Goal: Use online tool/utility

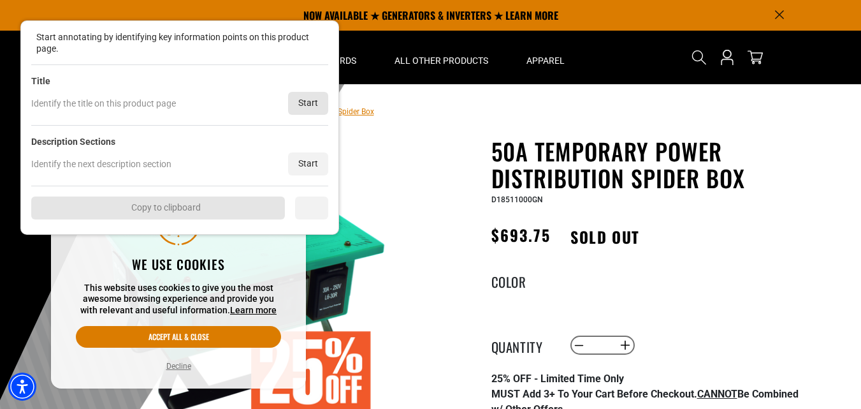
click at [310, 101] on div "Start" at bounding box center [308, 103] width 40 height 23
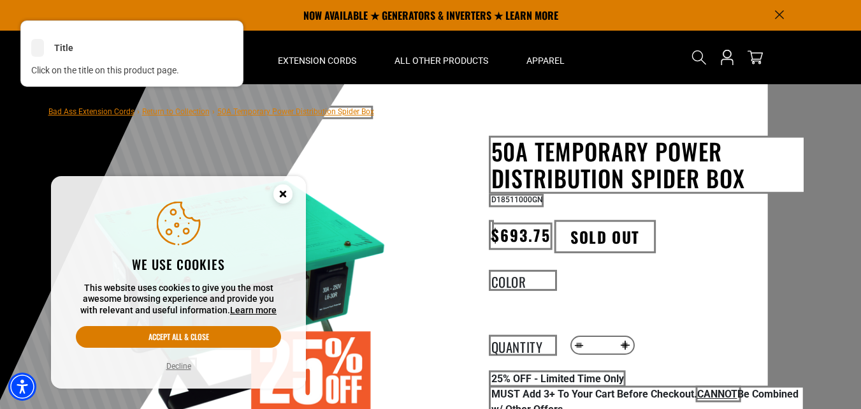
click at [36, 49] on div "<" at bounding box center [37, 49] width 13 height 13
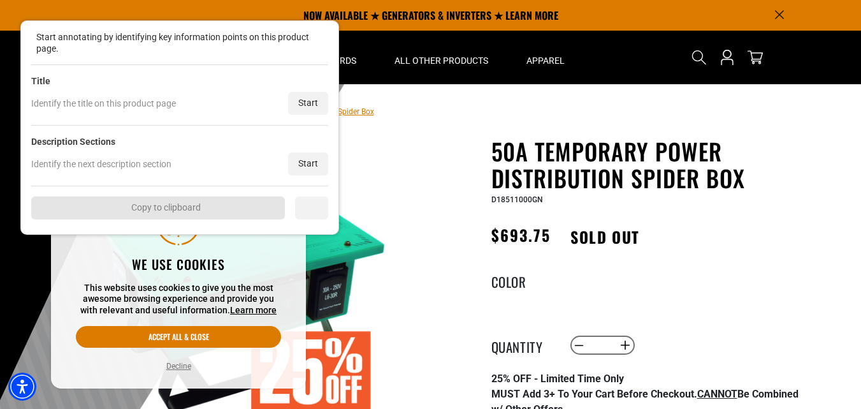
click at [320, 40] on div at bounding box center [319, 40] width 13 height 13
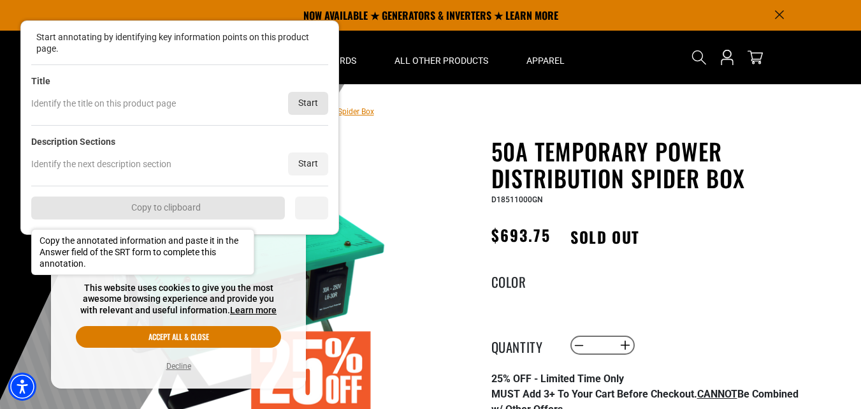
click at [311, 100] on div "Start" at bounding box center [308, 103] width 40 height 23
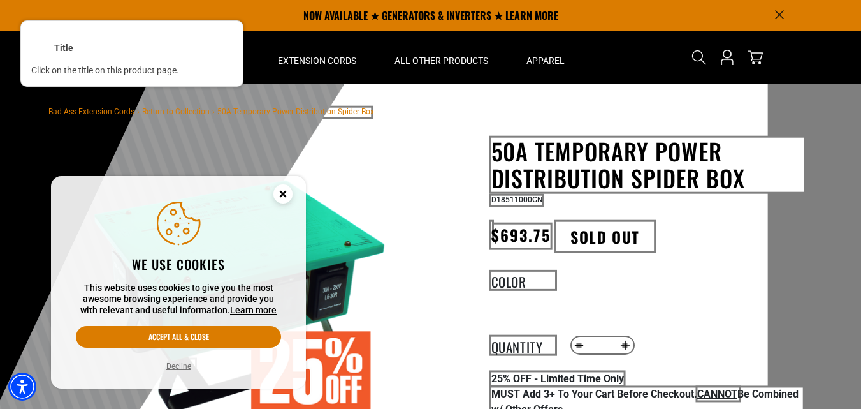
click at [624, 159] on div at bounding box center [647, 164] width 315 height 56
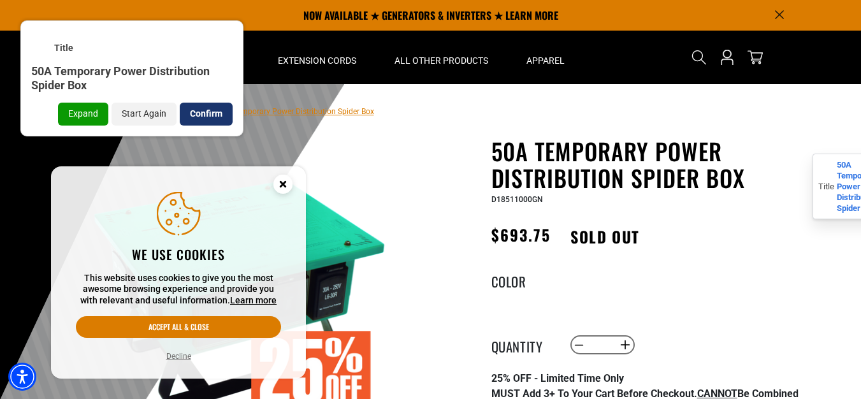
click at [208, 119] on div "Confirm" at bounding box center [206, 114] width 53 height 23
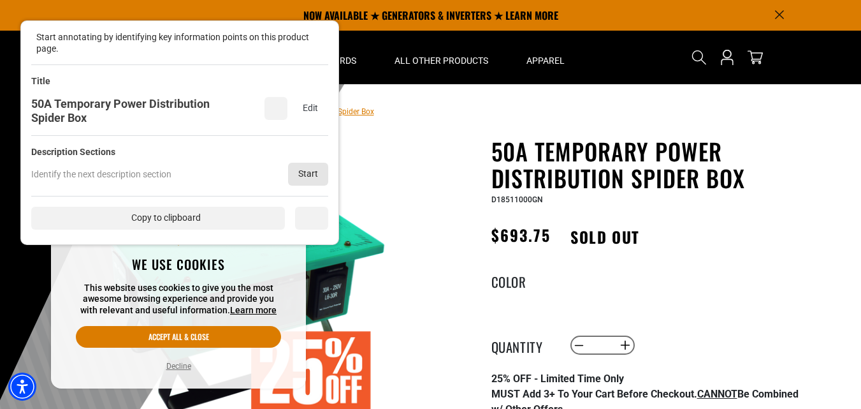
click at [308, 170] on div "Start" at bounding box center [308, 174] width 40 height 23
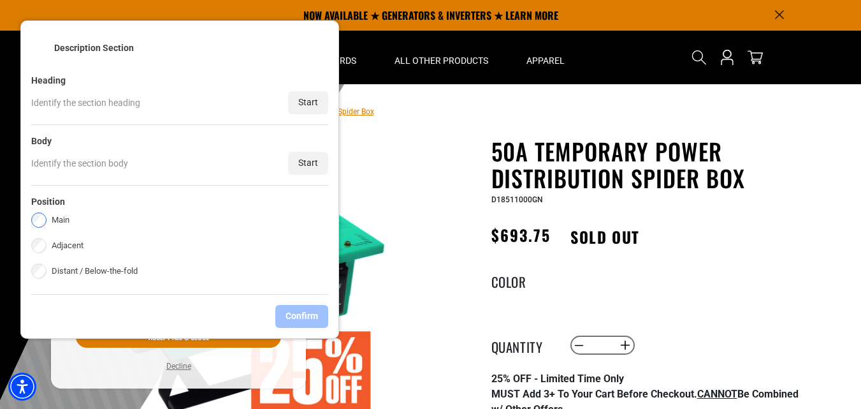
click at [307, 160] on div "Start" at bounding box center [308, 163] width 40 height 23
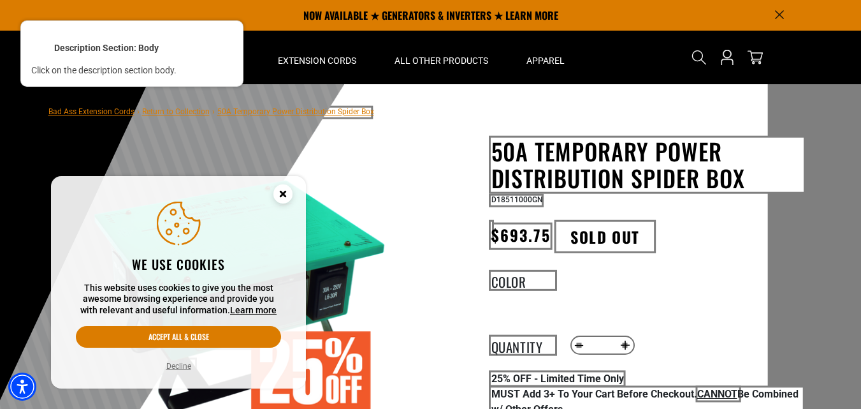
click at [600, 235] on div at bounding box center [605, 236] width 100 height 31
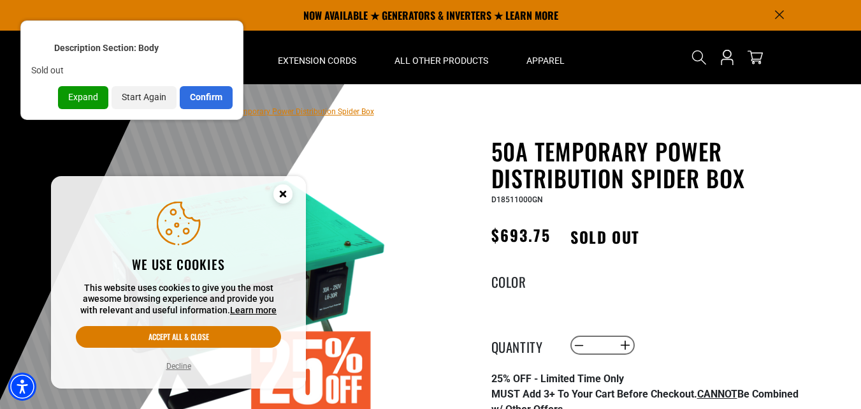
click at [211, 99] on div "Confirm" at bounding box center [206, 97] width 53 height 23
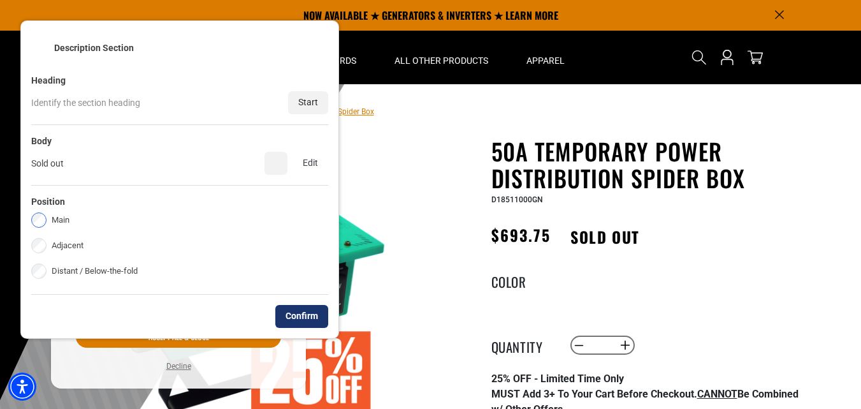
click at [303, 305] on div "Confirm" at bounding box center [301, 316] width 53 height 23
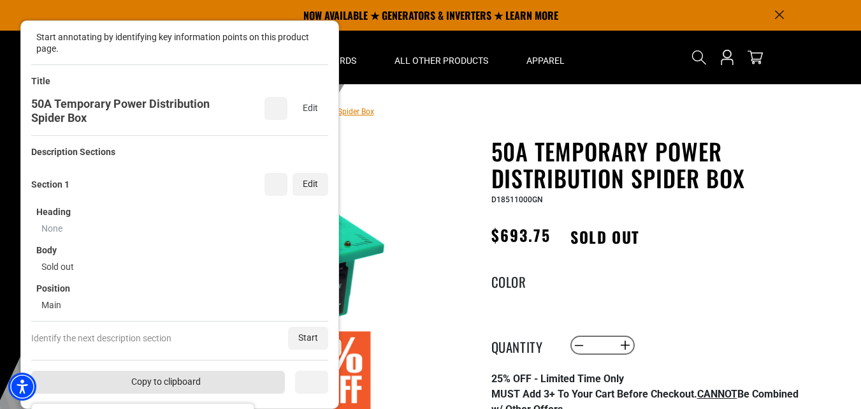
click at [187, 373] on div "Copy to clipboard" at bounding box center [158, 381] width 254 height 23
